Goal: Find specific page/section: Find specific page/section

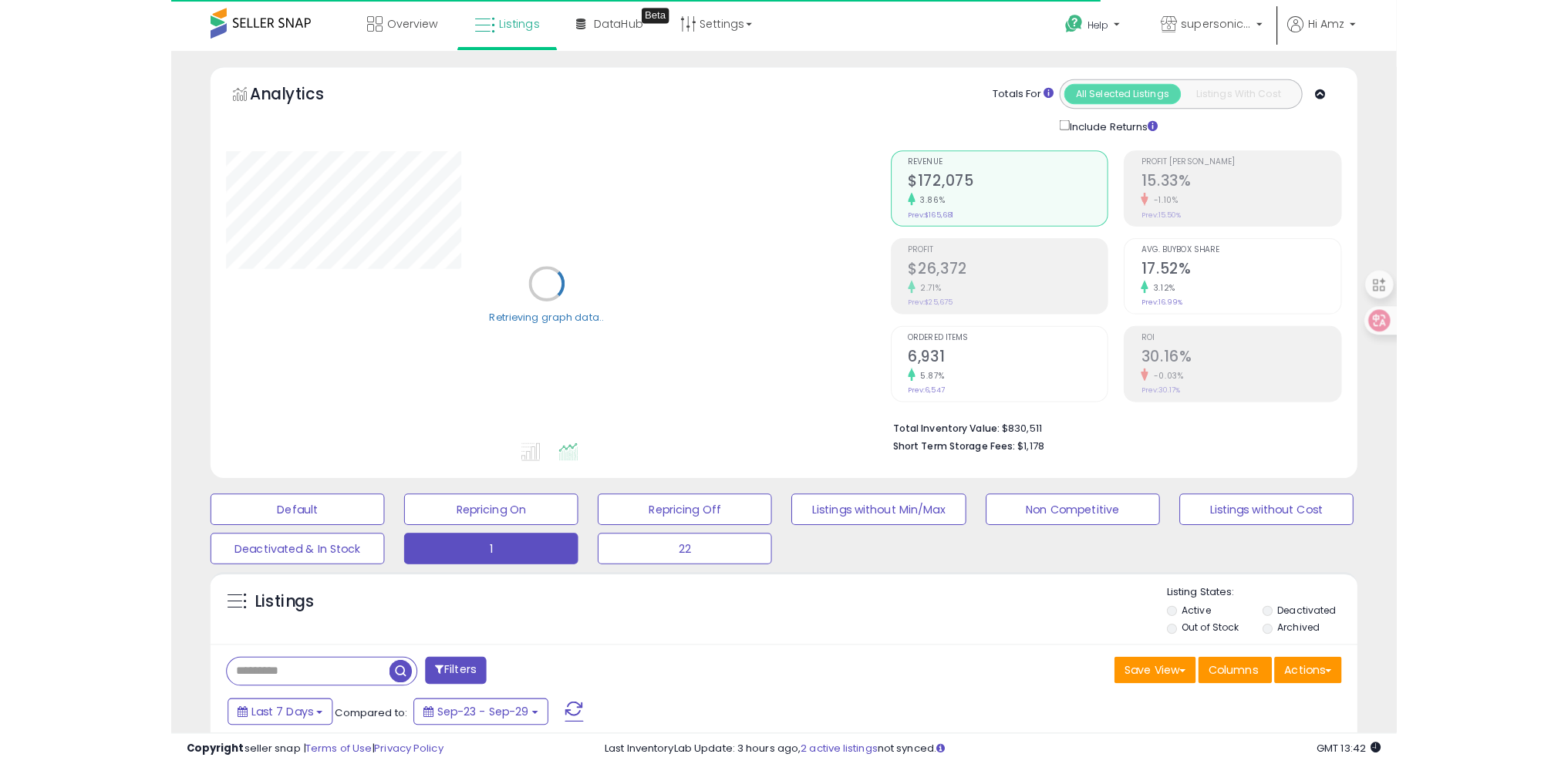
scroll to position [203, 0]
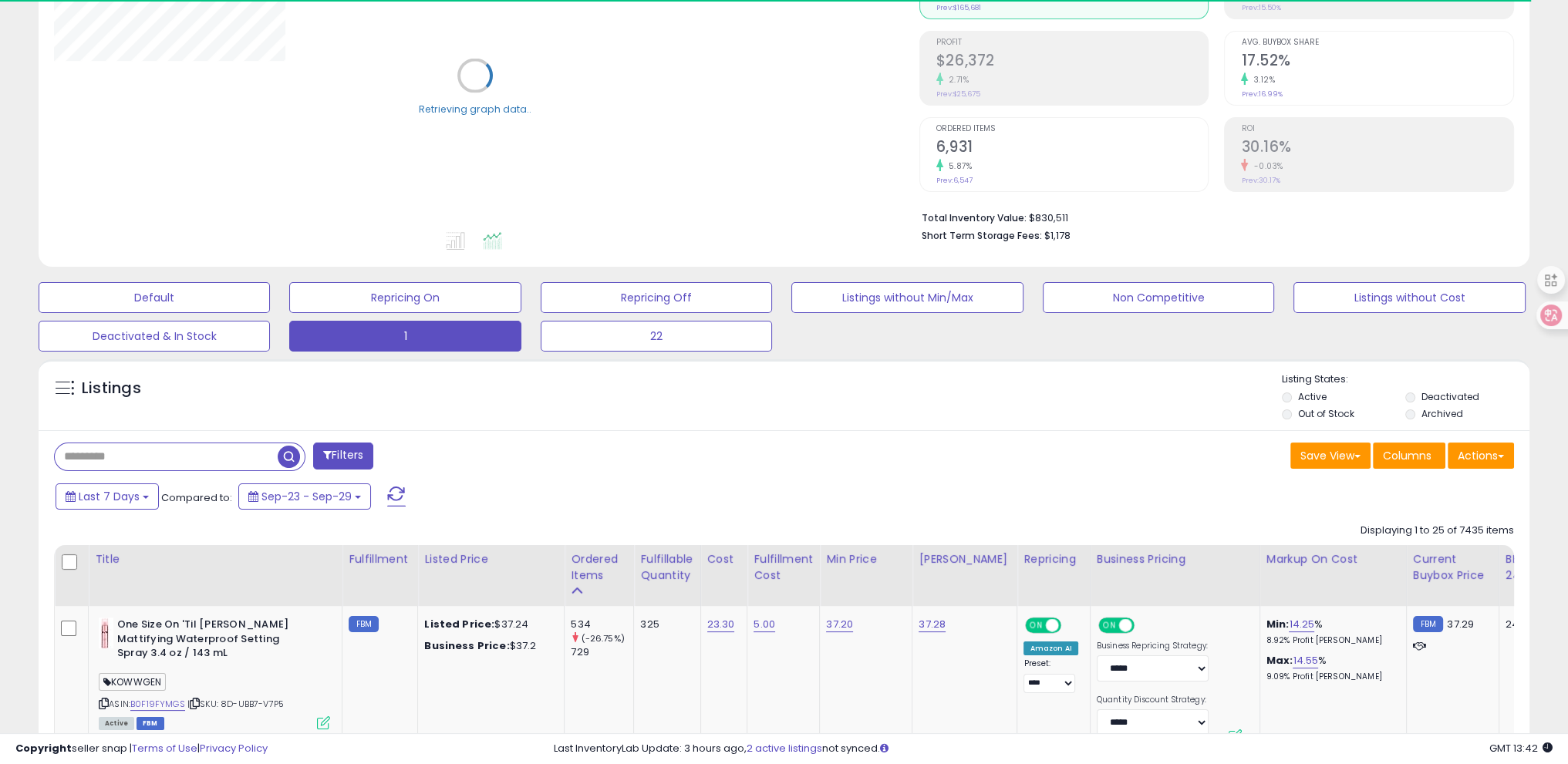
click at [148, 451] on input "text" at bounding box center [167, 457] width 223 height 27
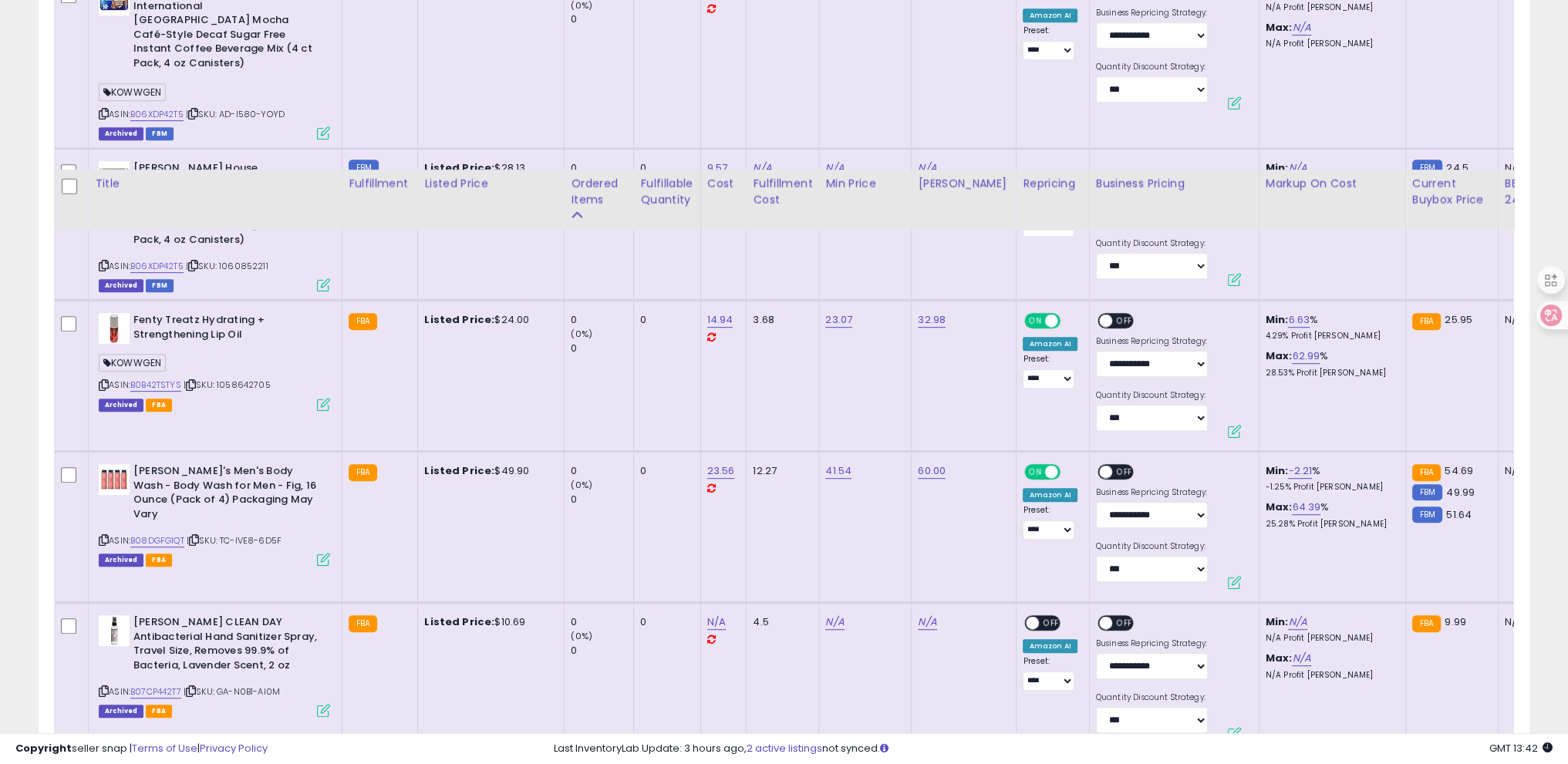
scroll to position [1156, 0]
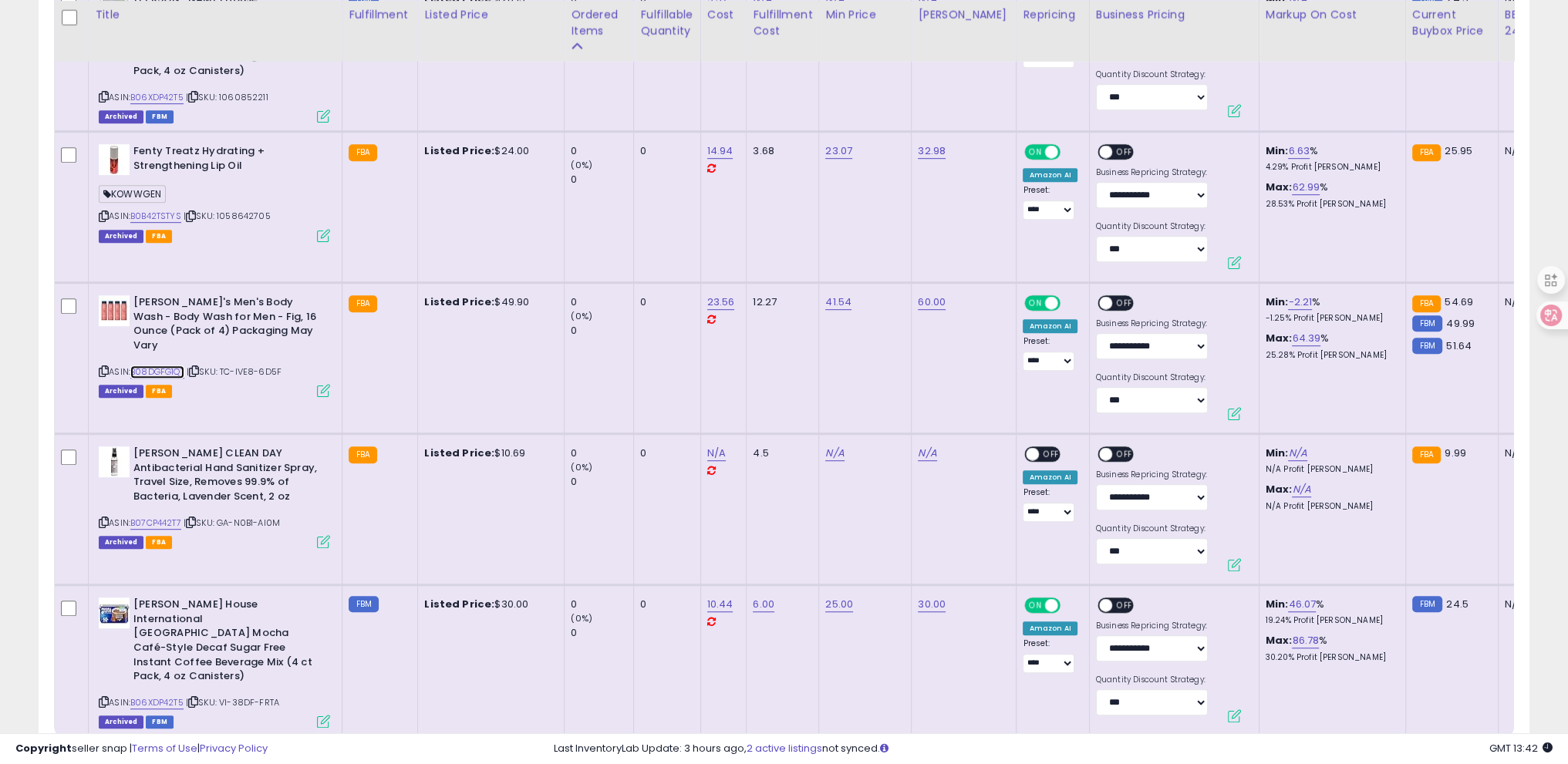
click at [154, 365] on link "B08DGFG1QT" at bounding box center [158, 372] width 54 height 14
click at [101, 367] on icon at bounding box center [104, 371] width 10 height 9
click at [199, 367] on icon at bounding box center [194, 371] width 10 height 9
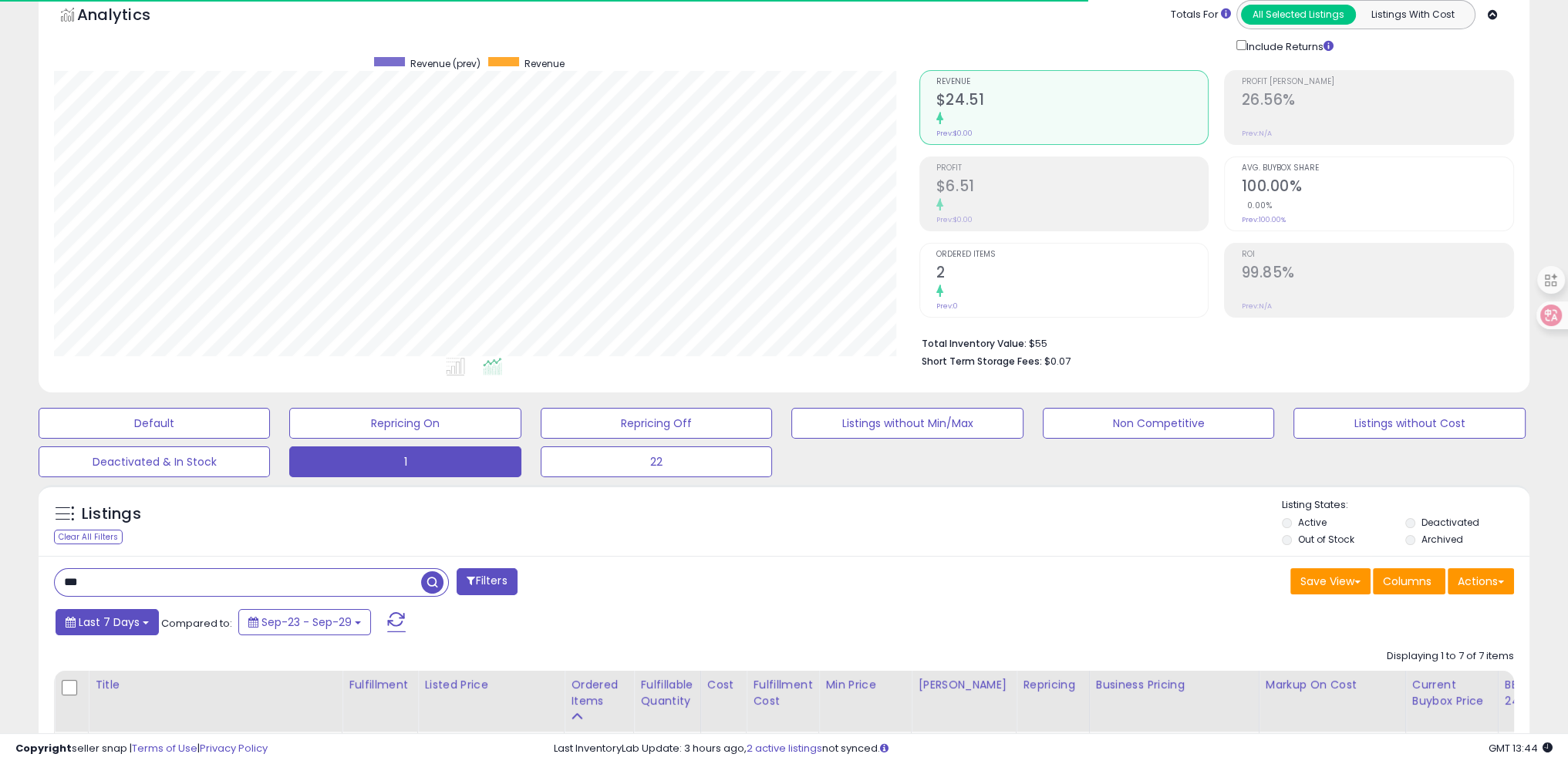
scroll to position [154, 0]
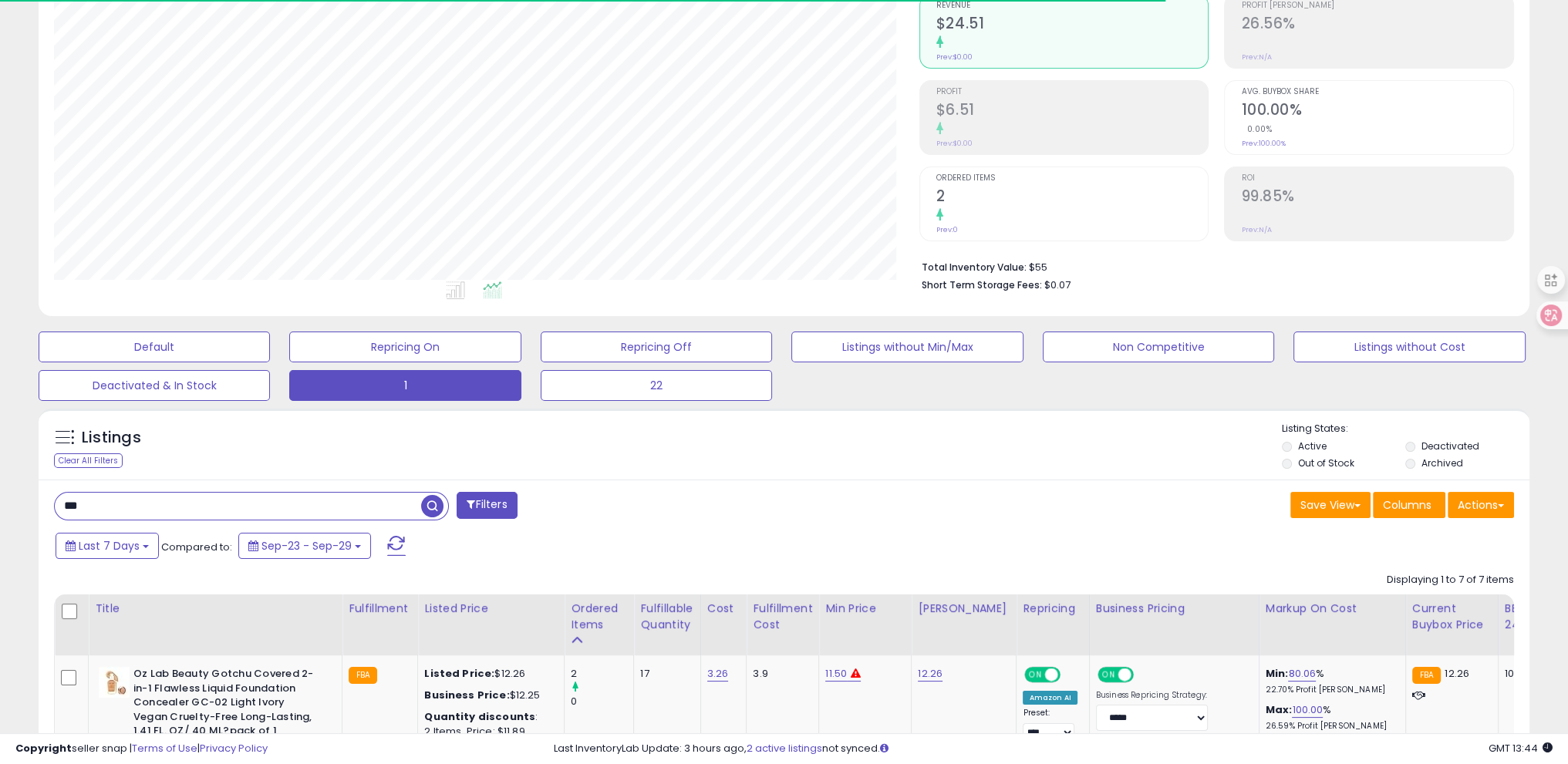
paste input "*******"
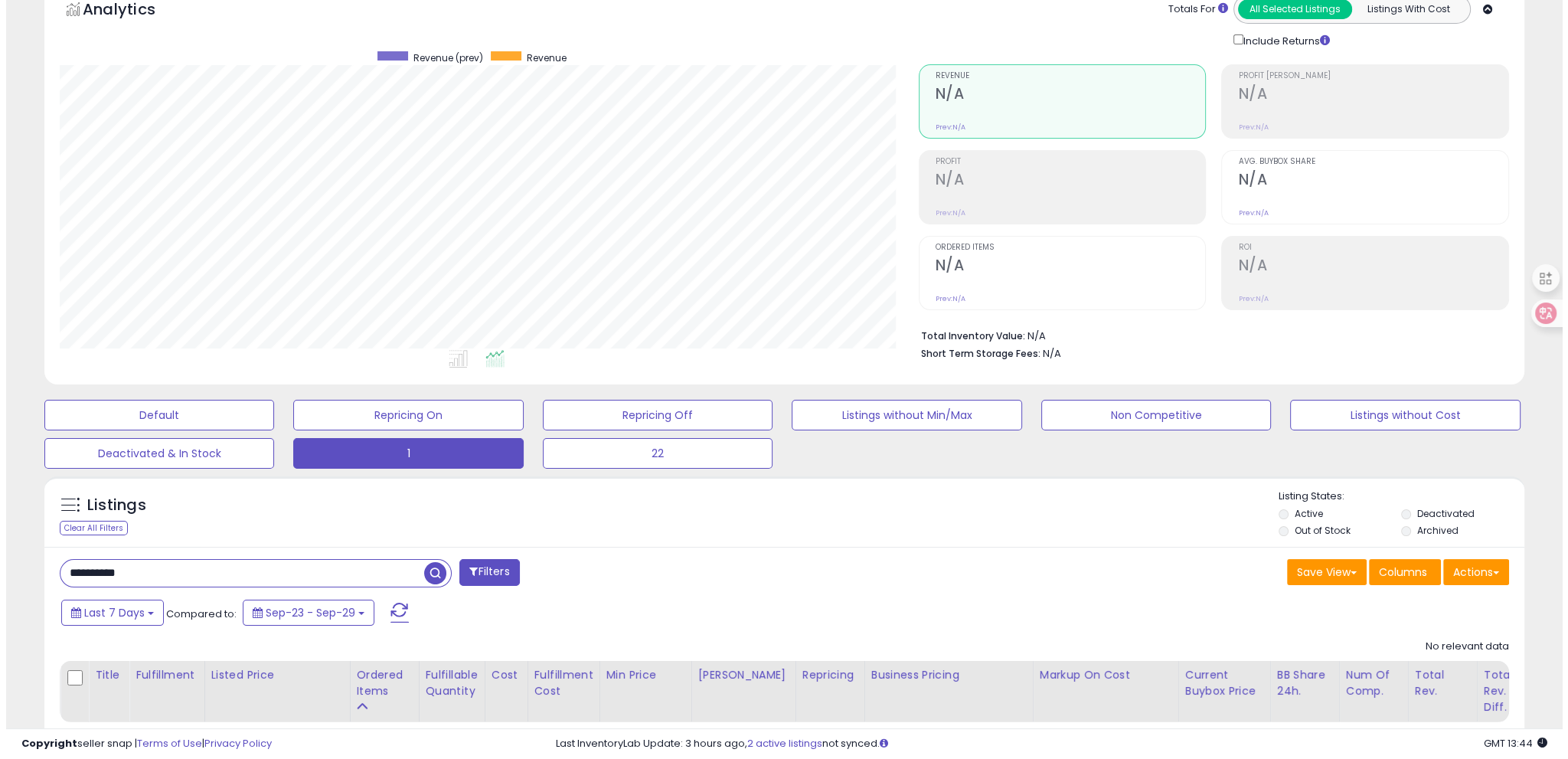
scroll to position [0, 0]
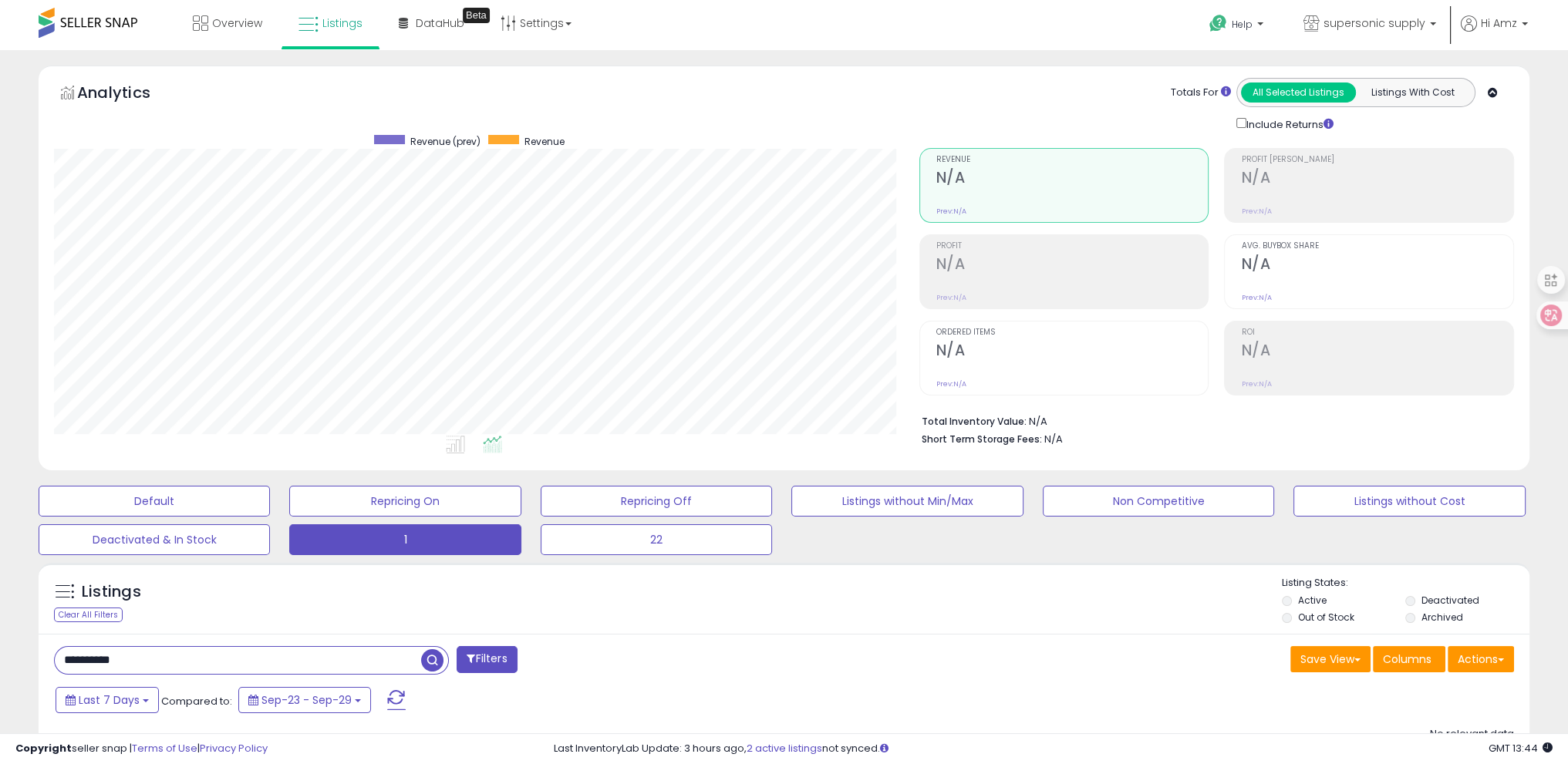
click at [102, 657] on input "**********" at bounding box center [238, 660] width 366 height 27
type input "**********"
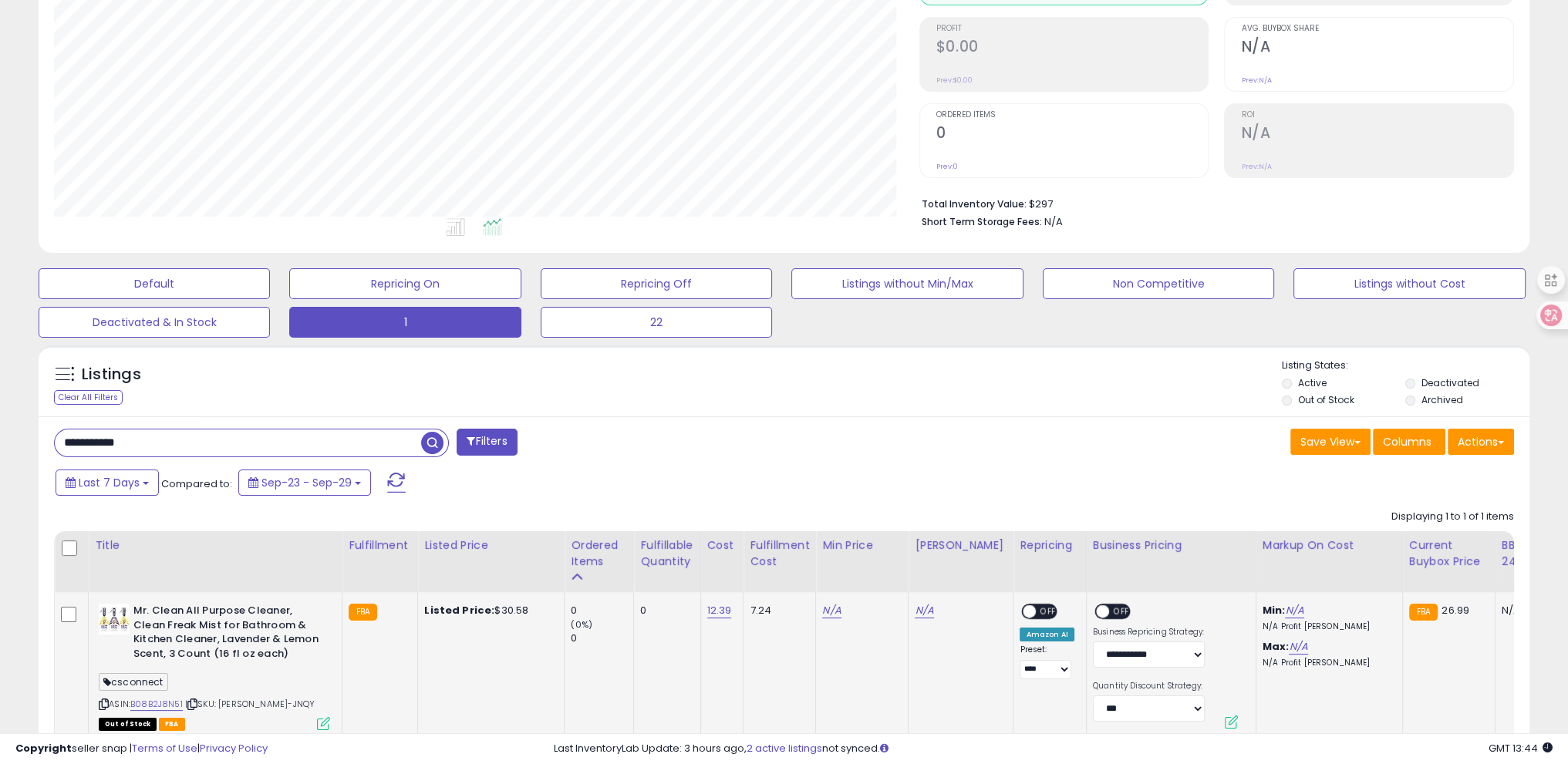
scroll to position [325, 0]
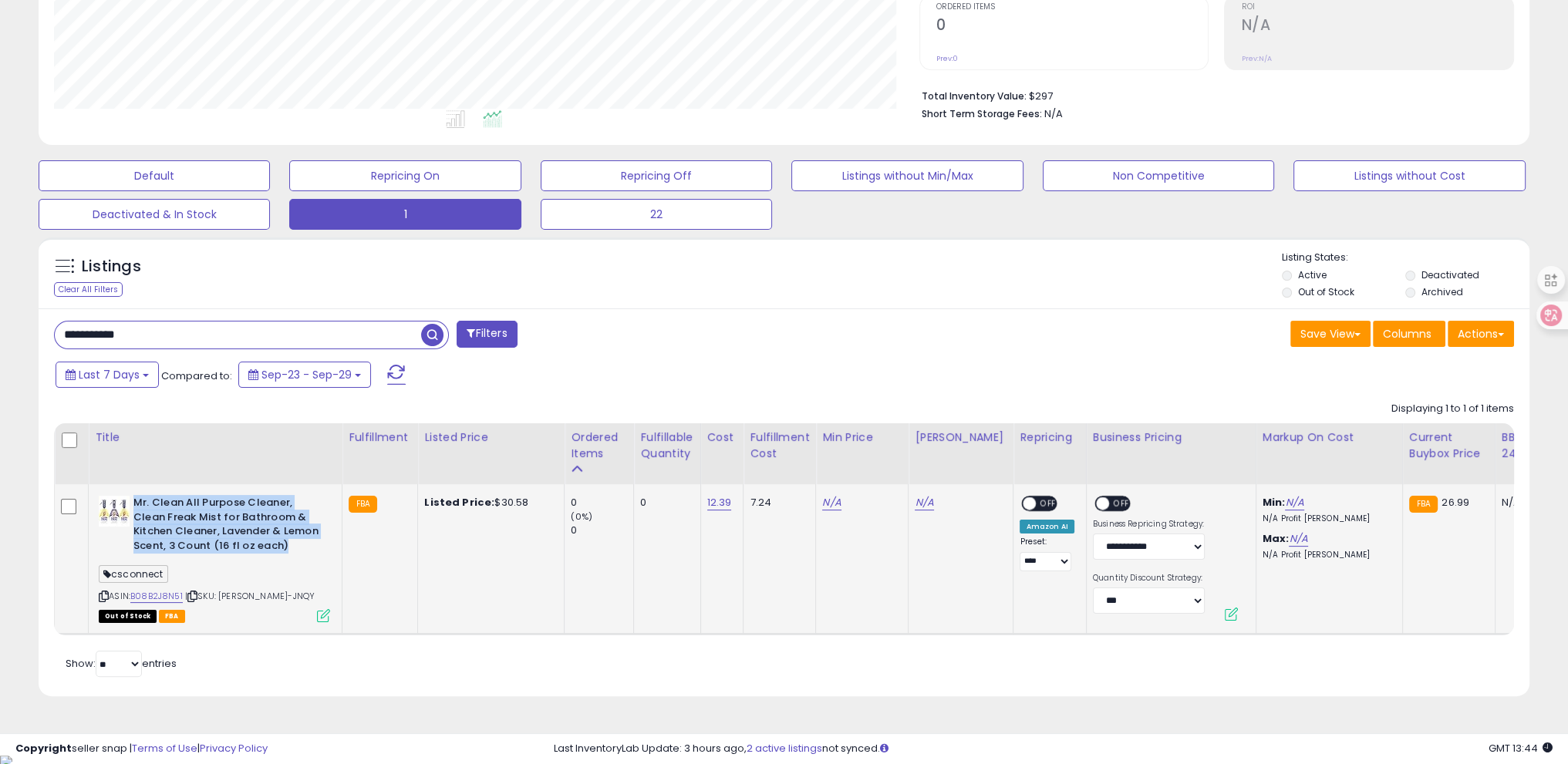
drag, startPoint x: 133, startPoint y: 502, endPoint x: 292, endPoint y: 547, distance: 165.2
click at [292, 547] on b "Mr. Clean All Purpose Cleaner, Clean Freak Mist for Bathroom & Kitchen Cleaner,…" at bounding box center [228, 526] width 188 height 61
copy b "Mr. Clean All Purpose Cleaner, Clean Freak Mist for Bathroom & Kitchen Cleaner,…"
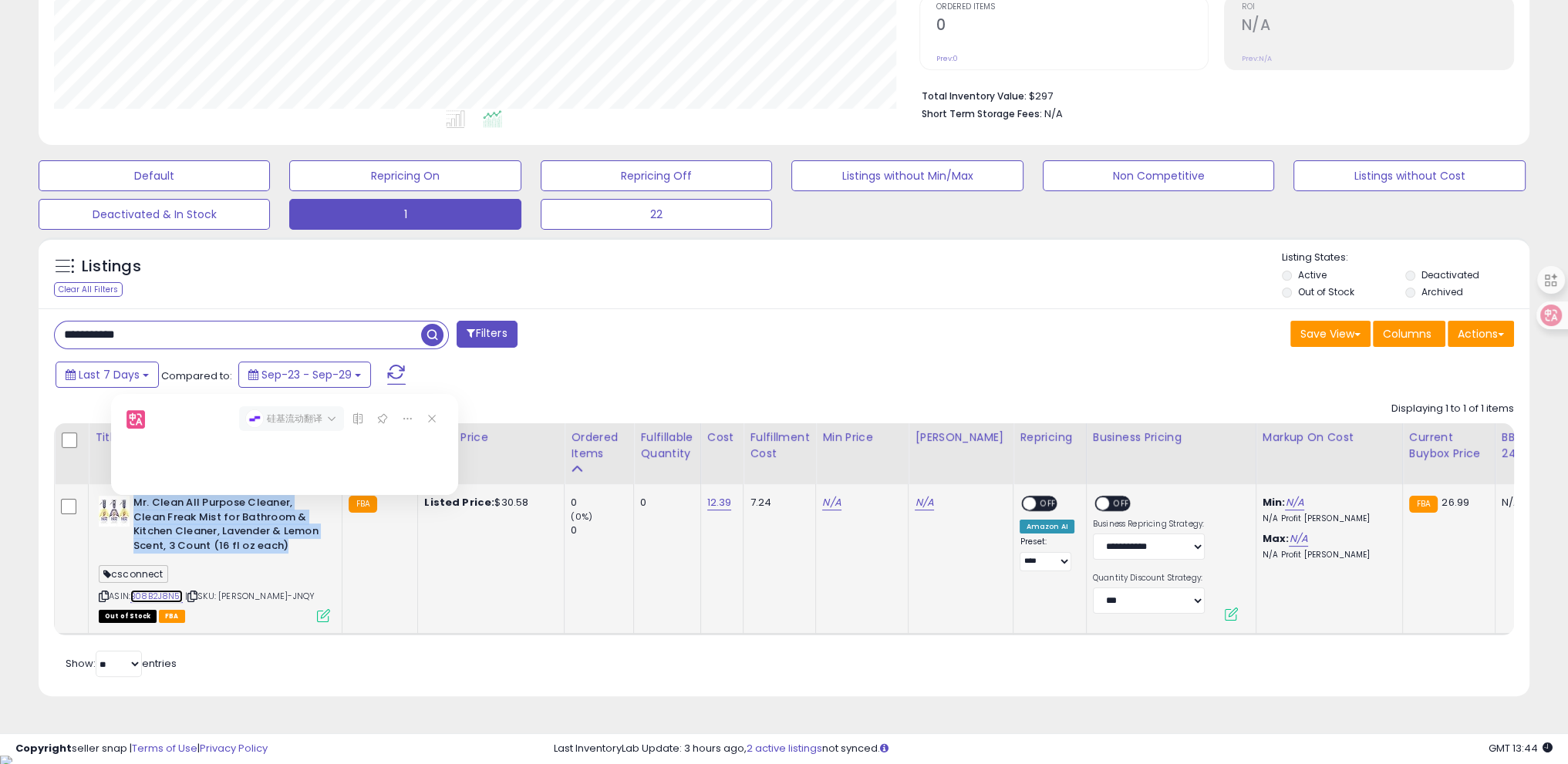
click at [157, 599] on link "B08B2J8N51" at bounding box center [157, 596] width 52 height 14
